Goal: Contribute content

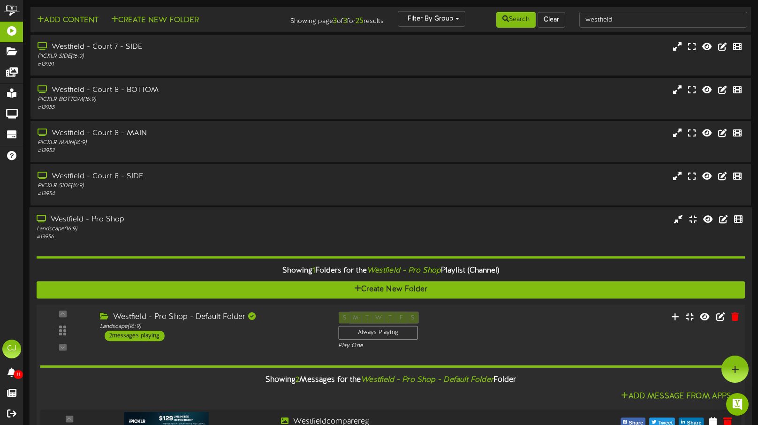
scroll to position [121, 0]
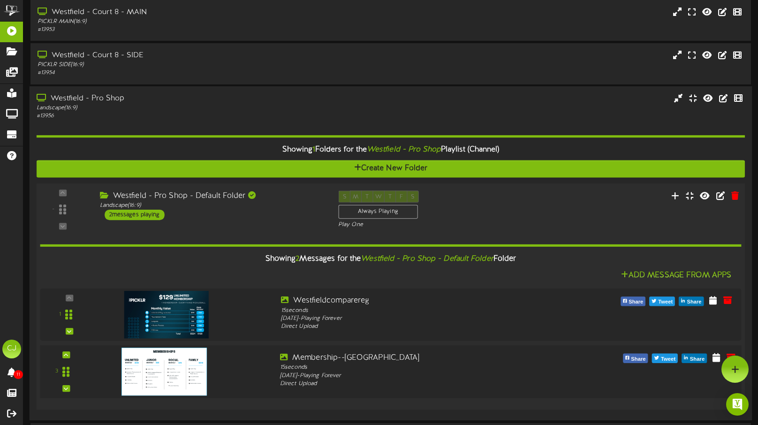
click at [162, 374] on img at bounding box center [164, 371] width 85 height 48
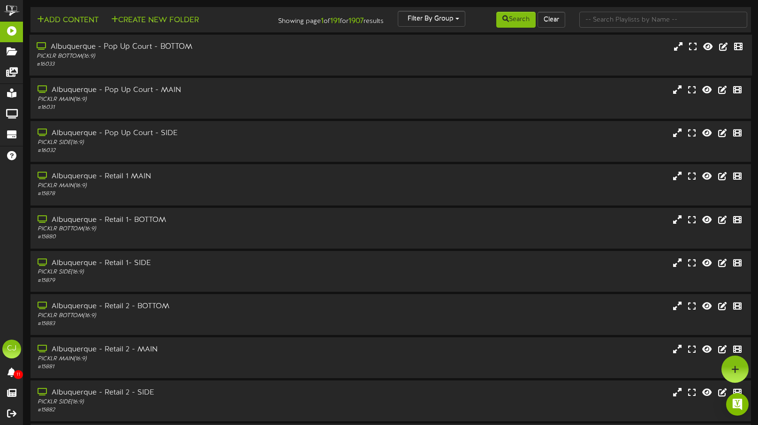
scroll to position [0, 0]
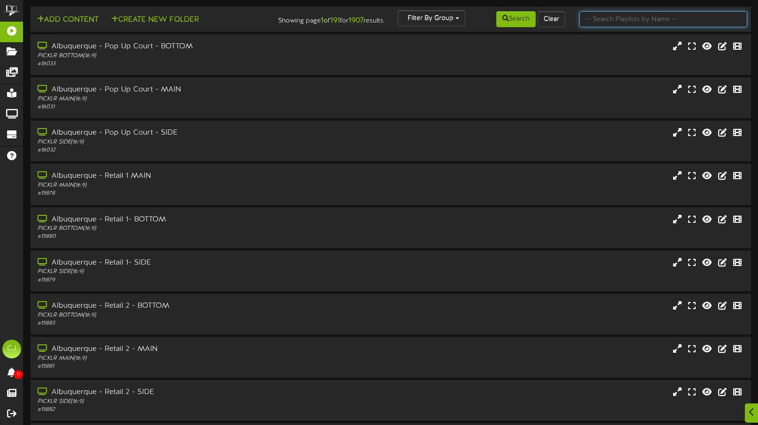
click at [606, 25] on input "text" at bounding box center [664, 19] width 168 height 16
type input "westfield"
click at [503, 15] on icon at bounding box center [506, 18] width 7 height 7
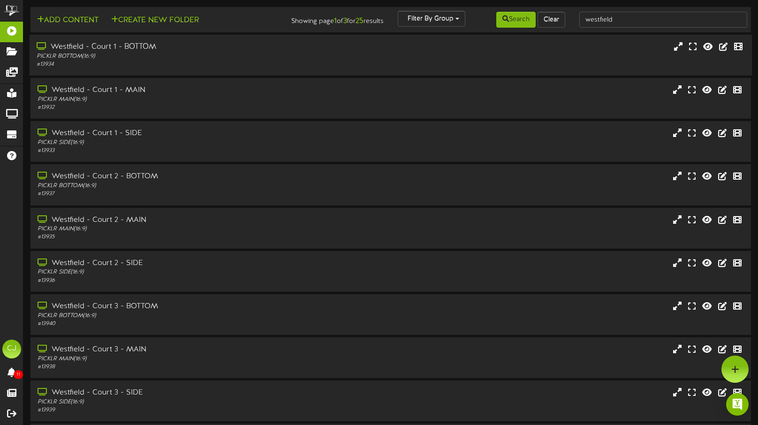
scroll to position [78, 0]
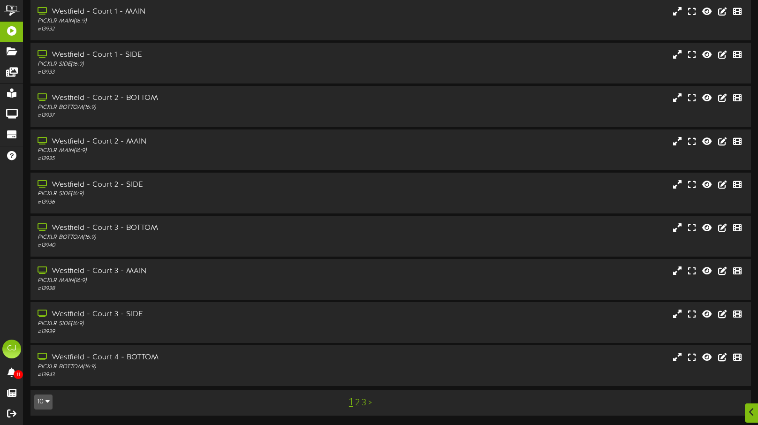
click at [365, 405] on link "3" at bounding box center [364, 403] width 5 height 10
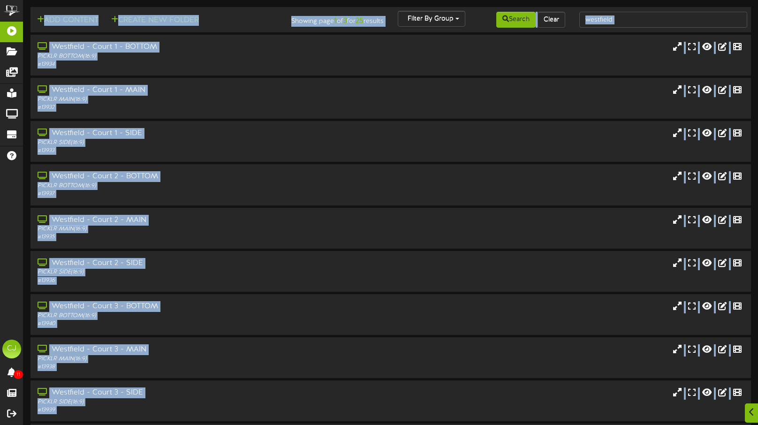
click at [365, 405] on html "ChannelValet Playlists Folders Messages My Library Groups Devices Help CJ Chris…" at bounding box center [379, 252] width 758 height 504
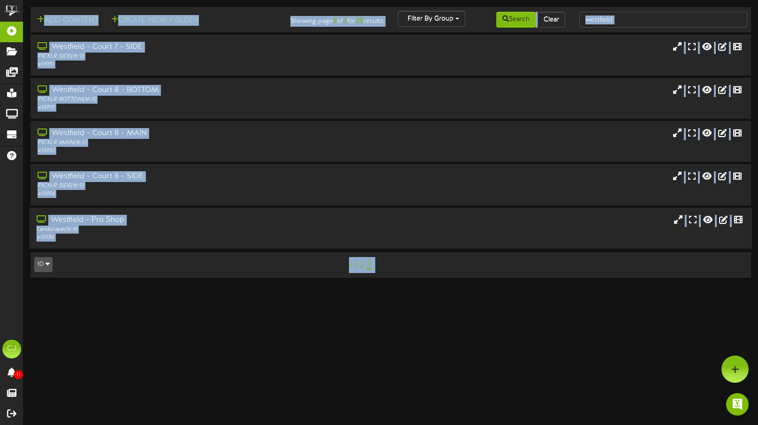
click at [232, 224] on div "Westfield - Pro Shop" at bounding box center [180, 219] width 287 height 11
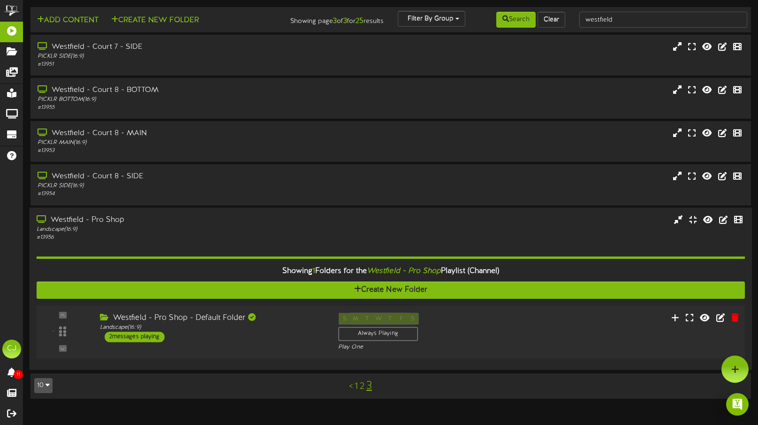
click at [562, 333] on div "- ( 16:9" at bounding box center [391, 332] width 716 height 38
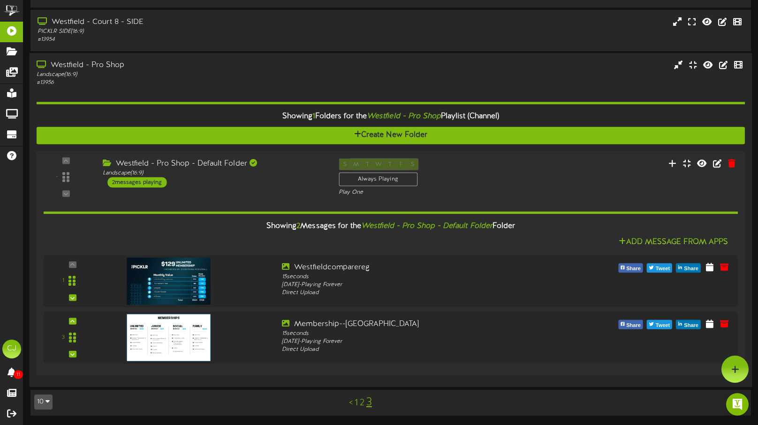
scroll to position [154, 0]
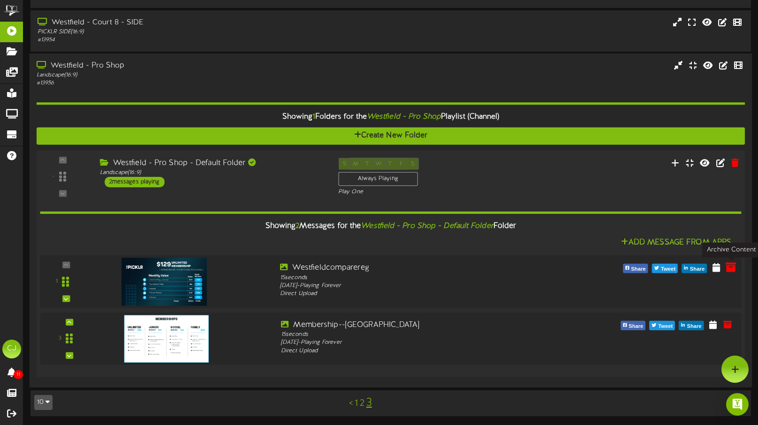
click at [731, 268] on icon at bounding box center [731, 267] width 10 height 10
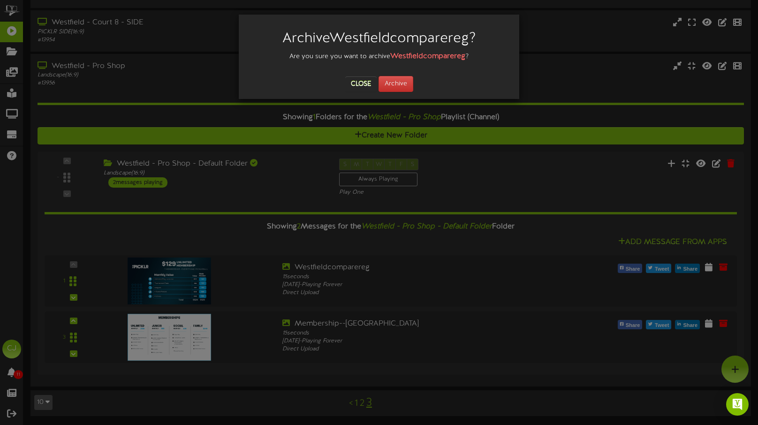
click at [414, 91] on div "Close Archive" at bounding box center [379, 84] width 267 height 16
click at [391, 81] on button "Archive" at bounding box center [396, 84] width 35 height 16
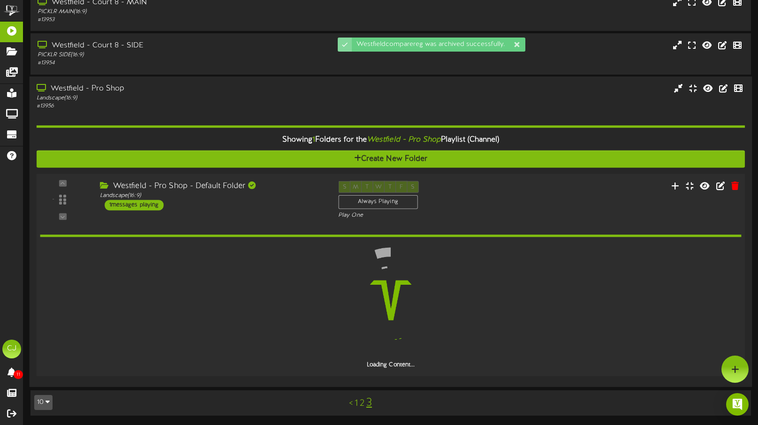
scroll to position [98, 0]
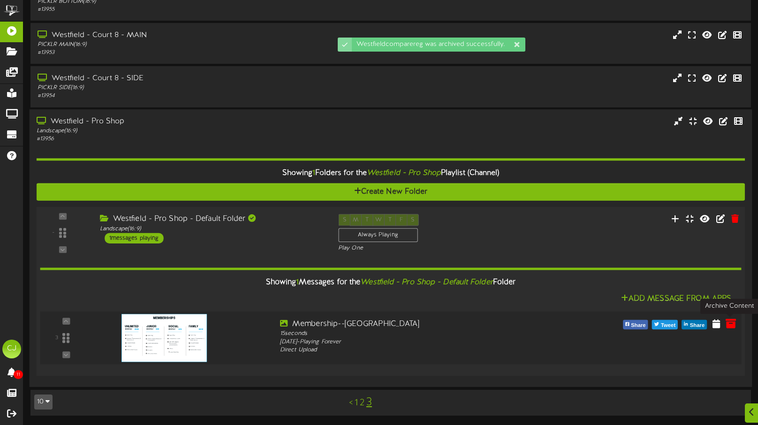
click at [732, 325] on icon at bounding box center [731, 323] width 10 height 10
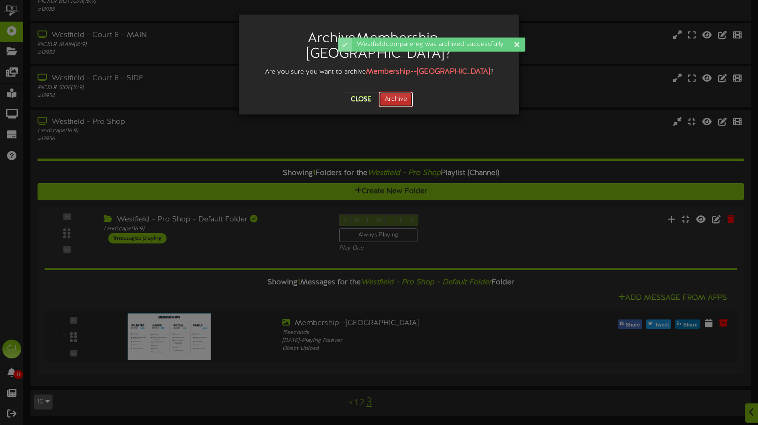
click at [404, 92] on button "Archive" at bounding box center [396, 100] width 35 height 16
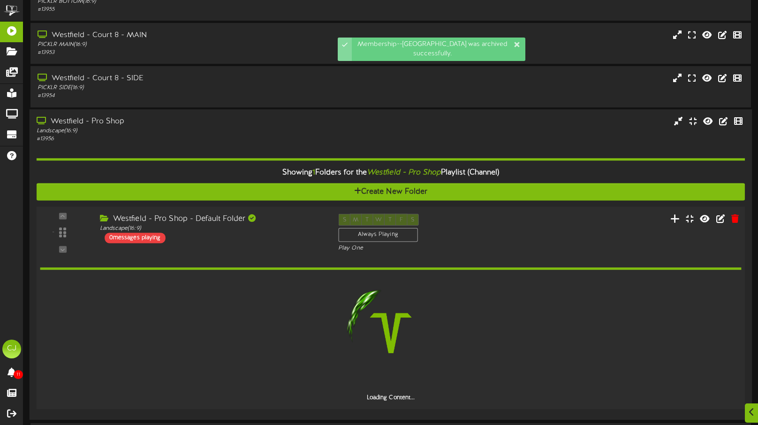
scroll to position [66, 0]
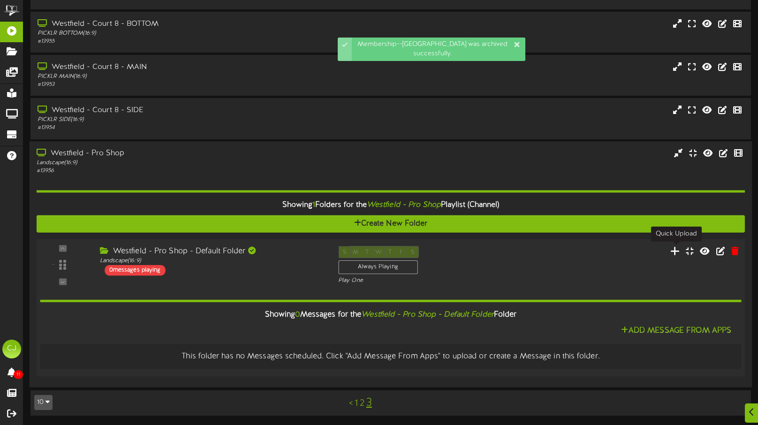
click at [675, 250] on icon at bounding box center [676, 250] width 10 height 10
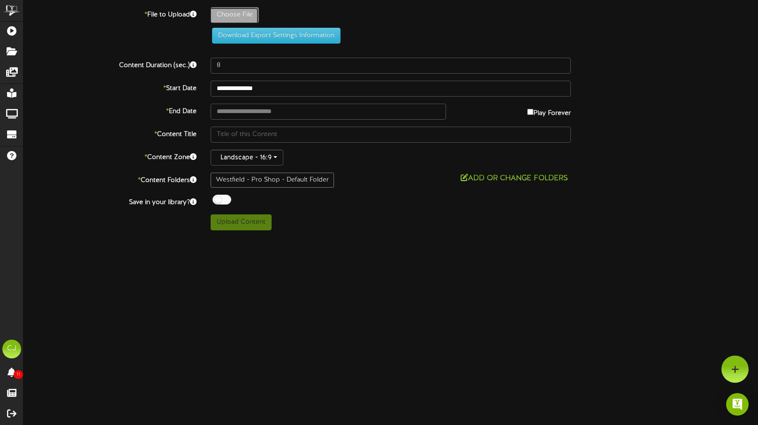
type input "**********"
type input "ComparisonSheet-RevelTV58"
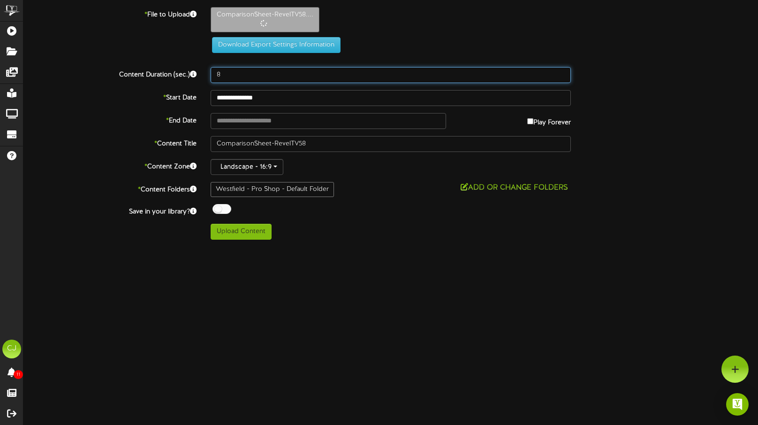
click at [241, 79] on input "8" at bounding box center [391, 75] width 360 height 16
type input "15"
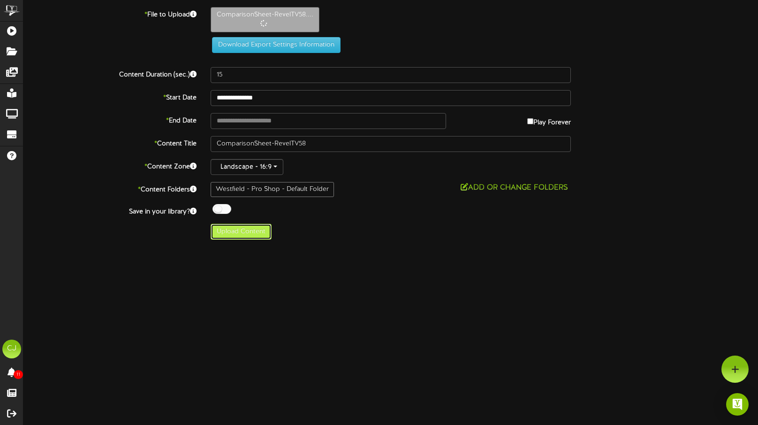
click at [249, 237] on button "Upload Content" at bounding box center [241, 232] width 61 height 16
type input "**********"
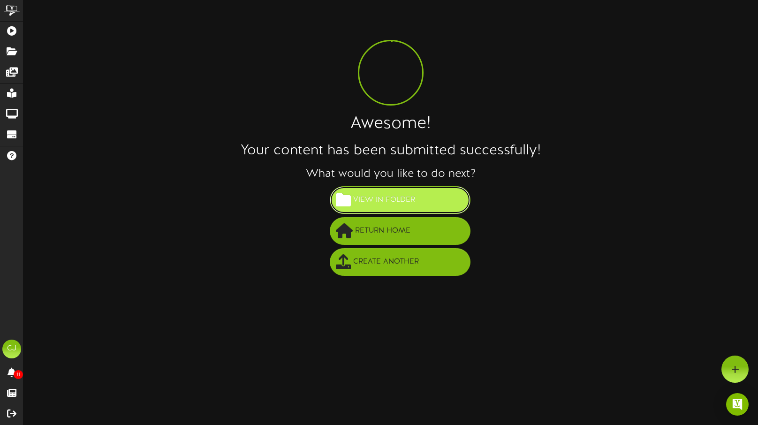
click at [397, 207] on span "View in Folder" at bounding box center [384, 199] width 67 height 15
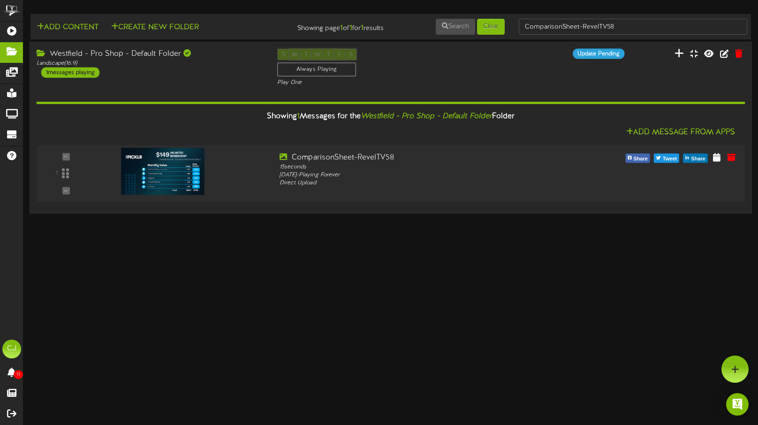
click at [674, 54] on button at bounding box center [679, 54] width 15 height 15
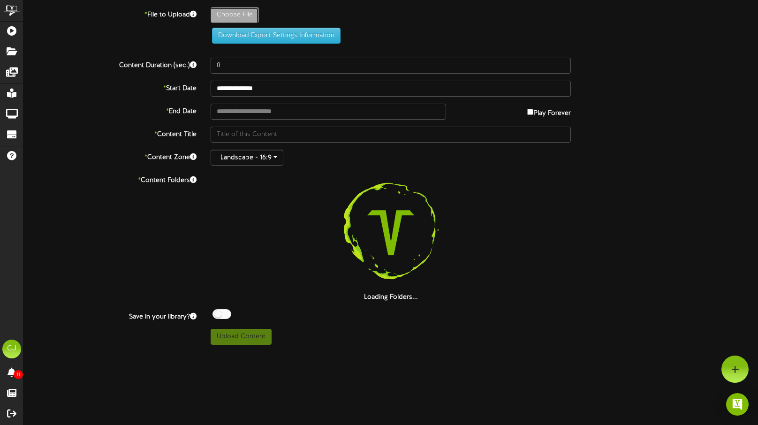
type input "**********"
type input "Membership-Founder22"
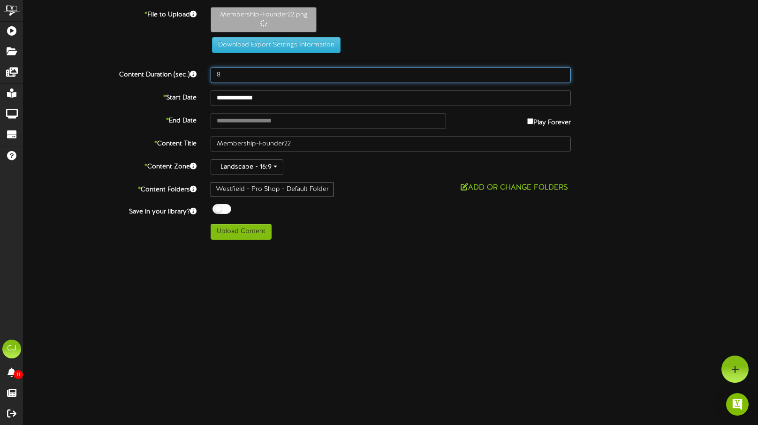
click at [229, 76] on input "8" at bounding box center [391, 75] width 360 height 16
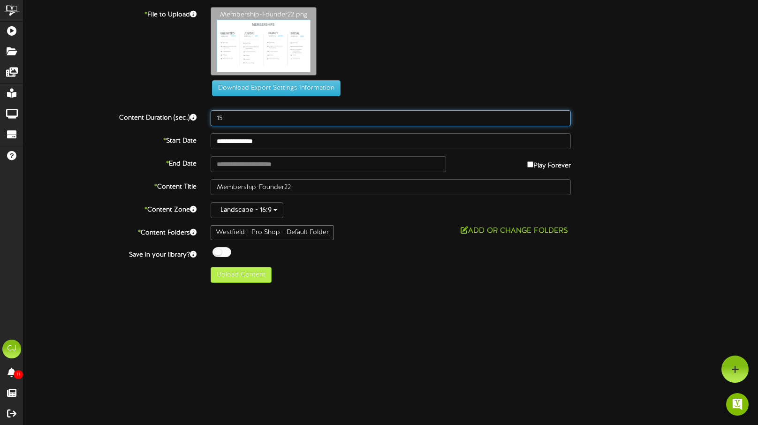
type input "15"
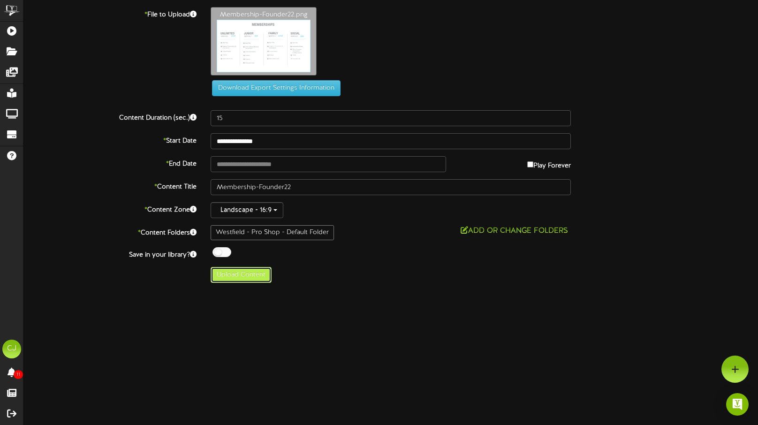
click at [249, 275] on button "Upload Content" at bounding box center [241, 275] width 61 height 16
type input "**********"
